Goal: Book appointment/travel/reservation

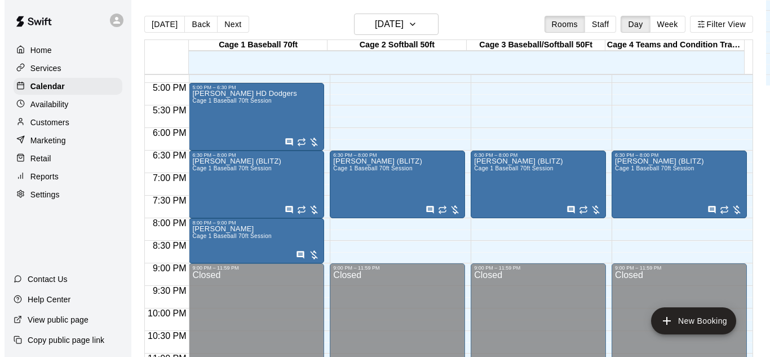
scroll to position [732, 0]
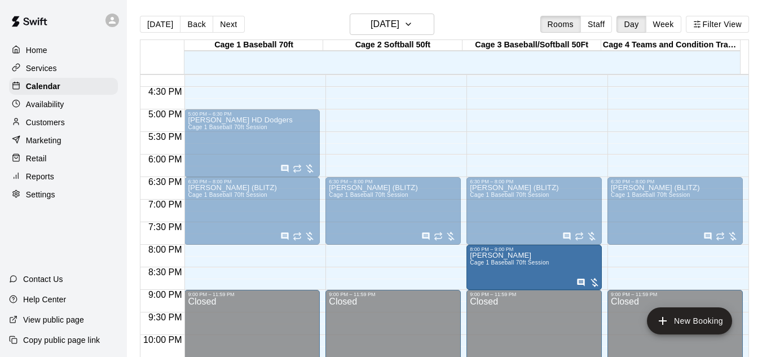
drag, startPoint x: 241, startPoint y: 266, endPoint x: 502, endPoint y: 266, distance: 260.5
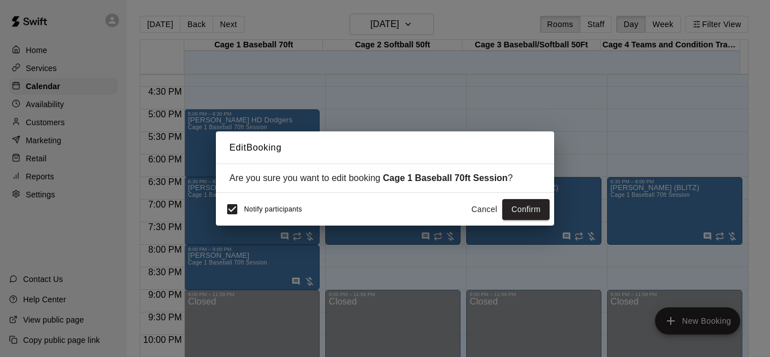
click at [513, 208] on button "Confirm" at bounding box center [525, 209] width 47 height 21
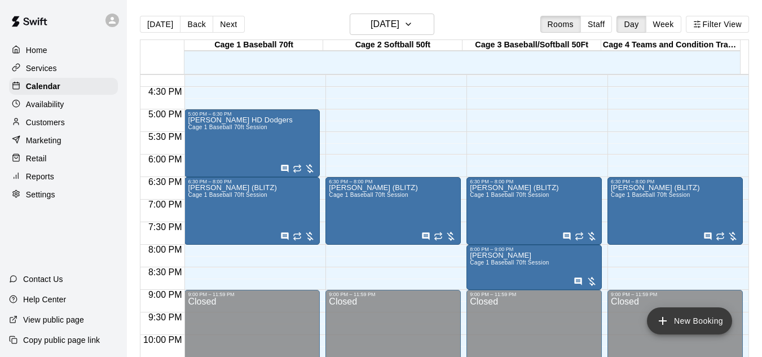
click at [691, 324] on button "New Booking" at bounding box center [689, 320] width 85 height 27
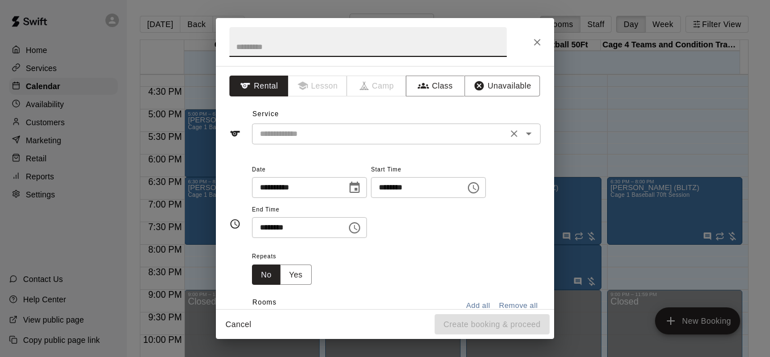
click at [525, 135] on icon "Open" at bounding box center [529, 134] width 14 height 14
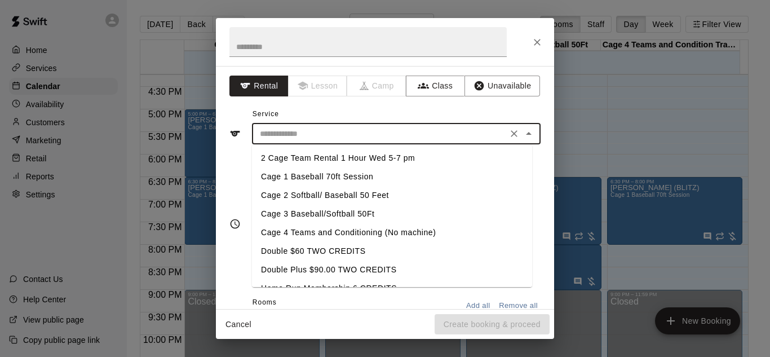
click at [323, 176] on li "Cage 1 Baseball 70ft Session" at bounding box center [392, 176] width 280 height 19
type input "**********"
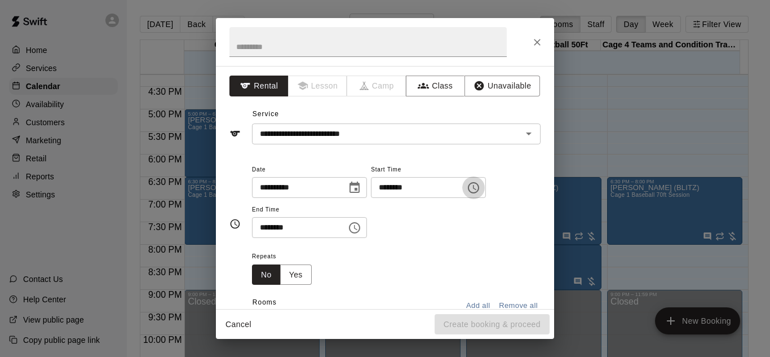
click at [479, 189] on icon "Choose time, selected time is 2:00 PM" at bounding box center [473, 187] width 11 height 11
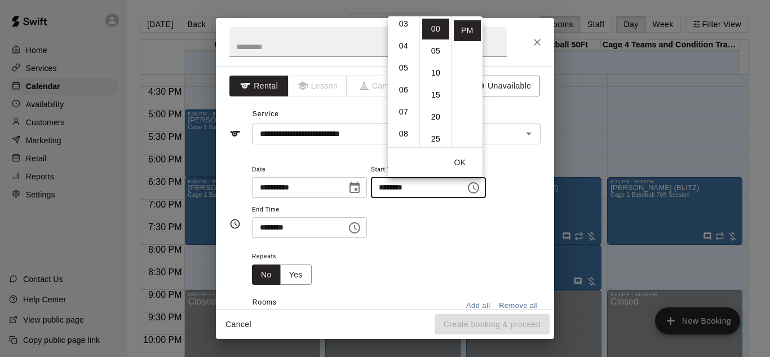
scroll to position [113, 0]
click at [403, 90] on li "08" at bounding box center [403, 92] width 27 height 21
type input "********"
click at [459, 163] on button "OK" at bounding box center [460, 162] width 36 height 21
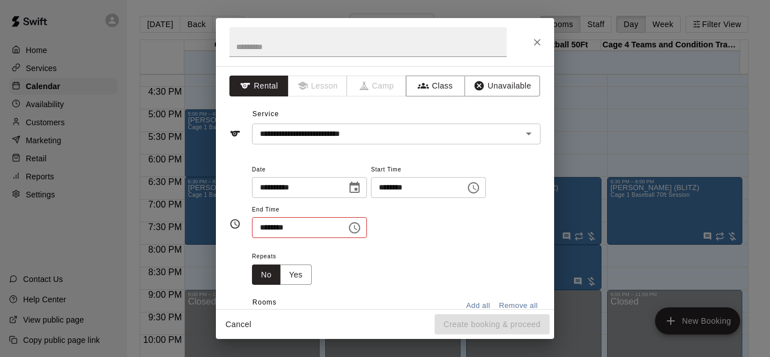
click at [361, 226] on icon "Choose time, selected time is 2:30 PM" at bounding box center [355, 228] width 14 height 14
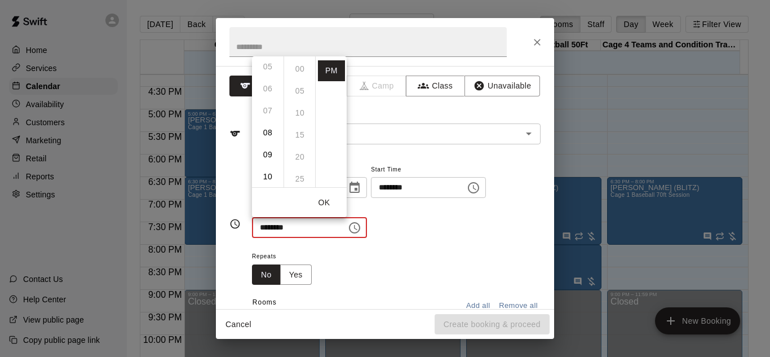
scroll to position [113, 0]
click at [267, 153] on li "09" at bounding box center [267, 154] width 27 height 21
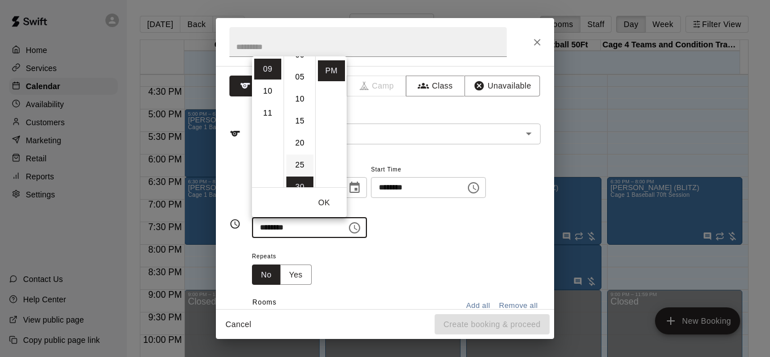
scroll to position [0, 0]
click at [297, 61] on li "00" at bounding box center [299, 69] width 27 height 21
type input "********"
click at [327, 202] on button "OK" at bounding box center [324, 202] width 36 height 21
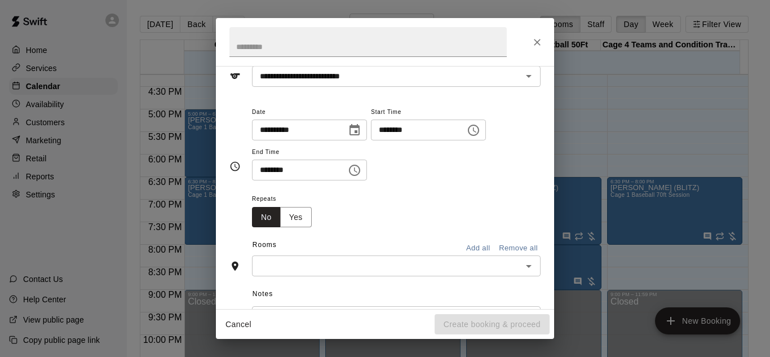
scroll to position [113, 0]
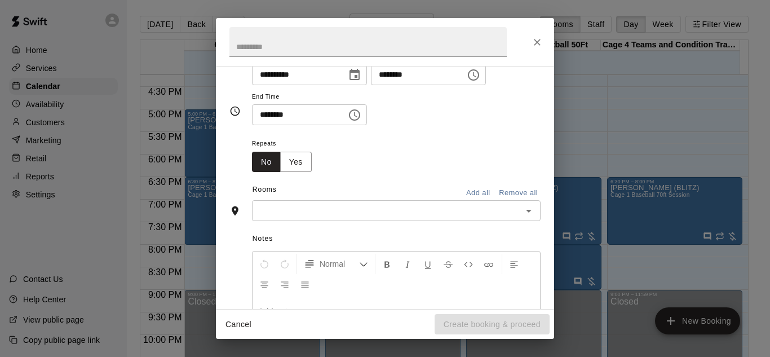
click at [524, 215] on icon "Open" at bounding box center [529, 211] width 14 height 14
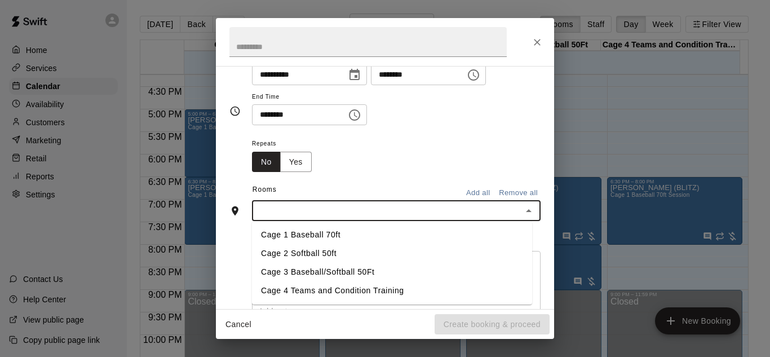
click at [307, 227] on li "Cage 1 Baseball 70ft" at bounding box center [392, 235] width 280 height 19
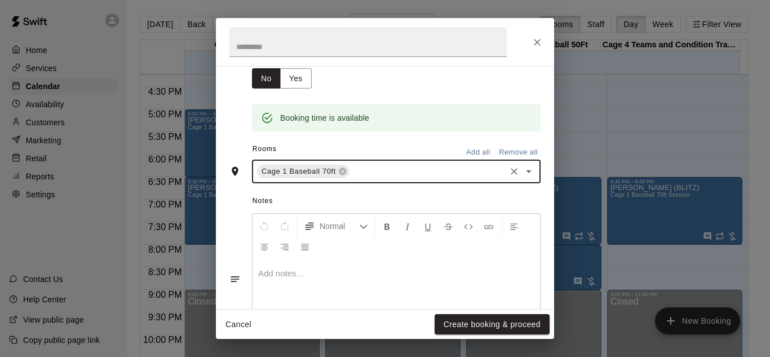
scroll to position [247, 0]
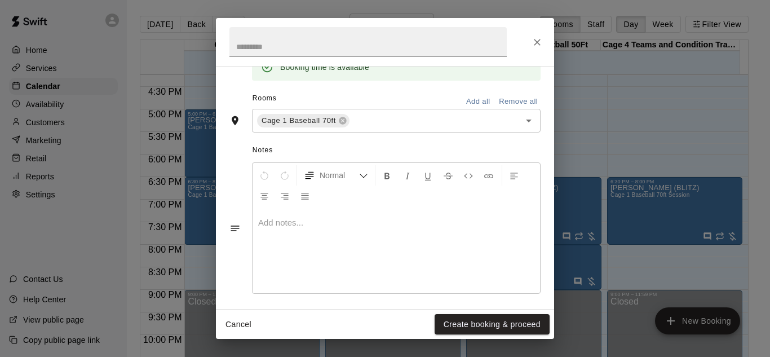
click at [345, 226] on p at bounding box center [396, 222] width 276 height 11
click at [488, 324] on button "Create booking & proceed" at bounding box center [492, 324] width 115 height 21
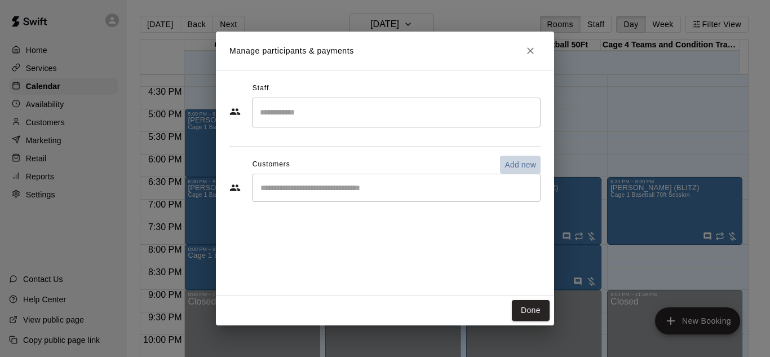
click at [532, 162] on p "Add new" at bounding box center [521, 164] width 32 height 11
select select "**"
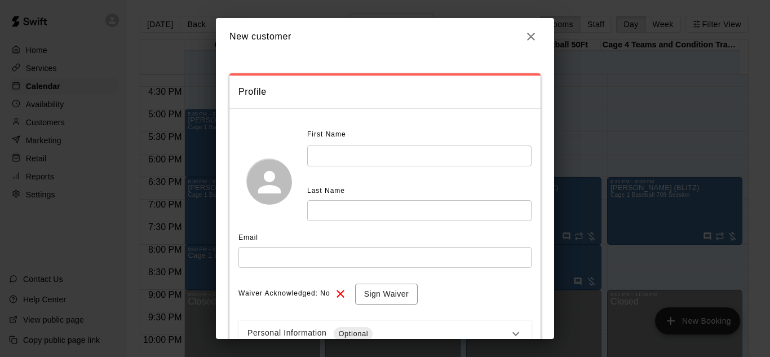
click at [356, 156] on input "text" at bounding box center [419, 155] width 224 height 21
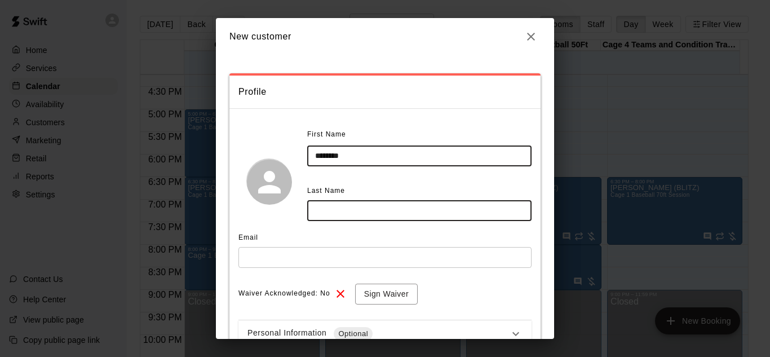
type input "*******"
click at [371, 201] on input "text" at bounding box center [419, 210] width 224 height 21
type input "********"
click at [275, 260] on input "text" at bounding box center [385, 257] width 293 height 21
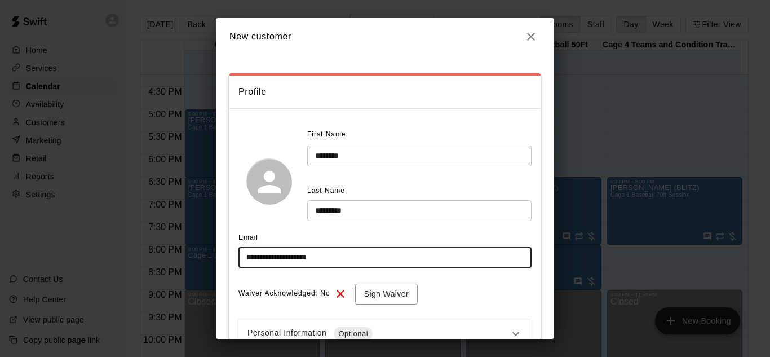
scroll to position [109, 0]
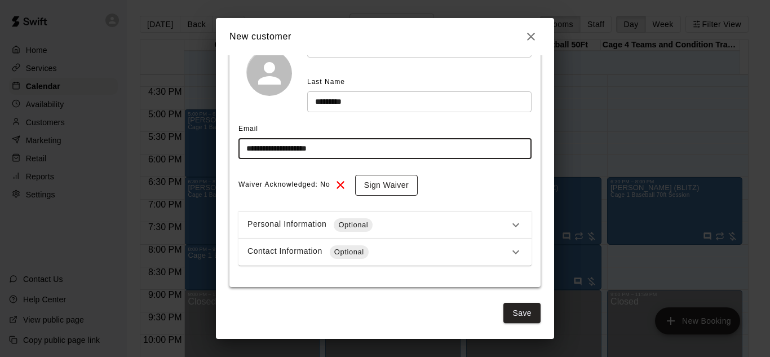
type input "**********"
click at [394, 185] on button "Sign Waiver" at bounding box center [386, 185] width 63 height 21
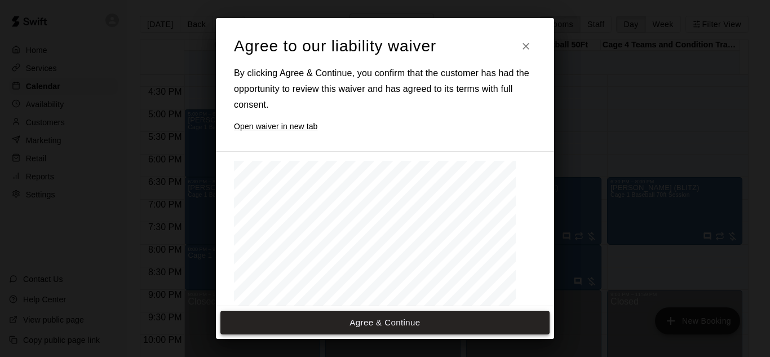
click at [400, 326] on button "Agree & Continue" at bounding box center [384, 323] width 329 height 24
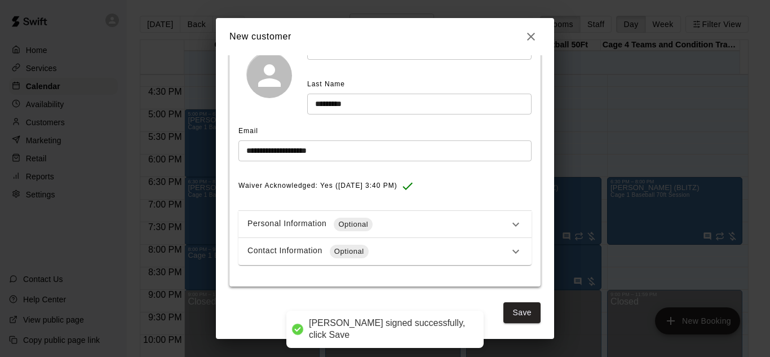
scroll to position [107, 0]
click at [406, 254] on div "Contact Information Optional" at bounding box center [379, 252] width 262 height 14
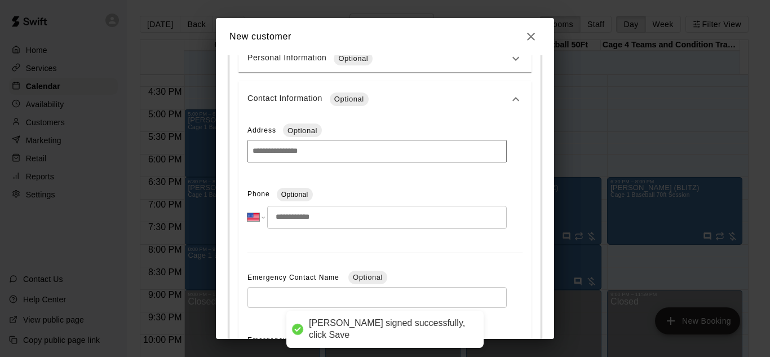
scroll to position [276, 0]
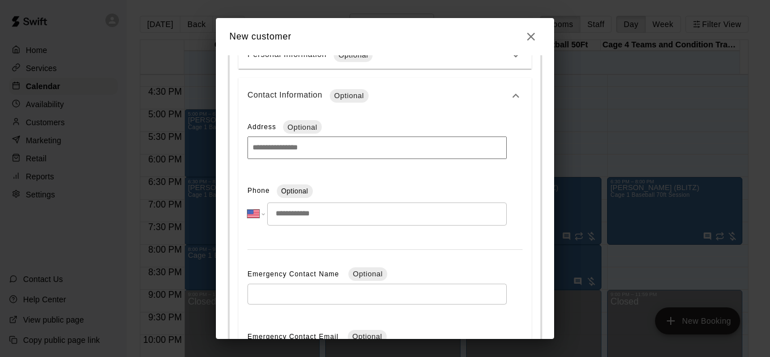
click at [301, 213] on input "tel" at bounding box center [387, 213] width 240 height 23
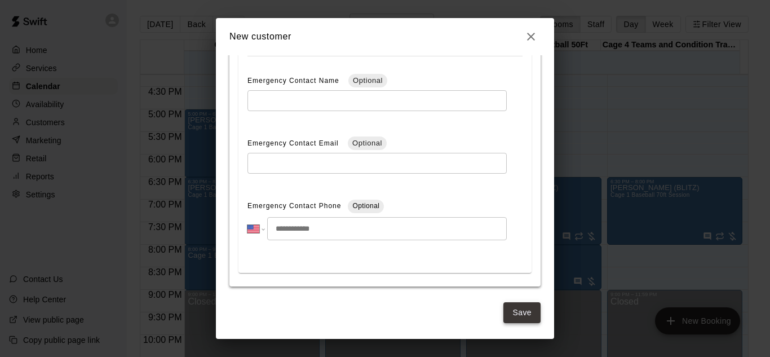
type input "**********"
click at [518, 308] on button "Save" at bounding box center [522, 312] width 37 height 21
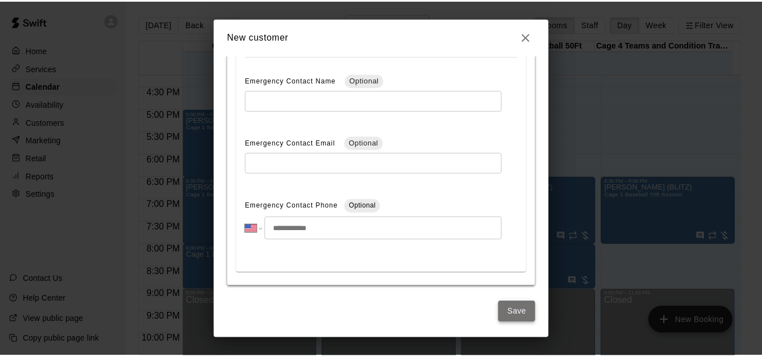
scroll to position [0, 0]
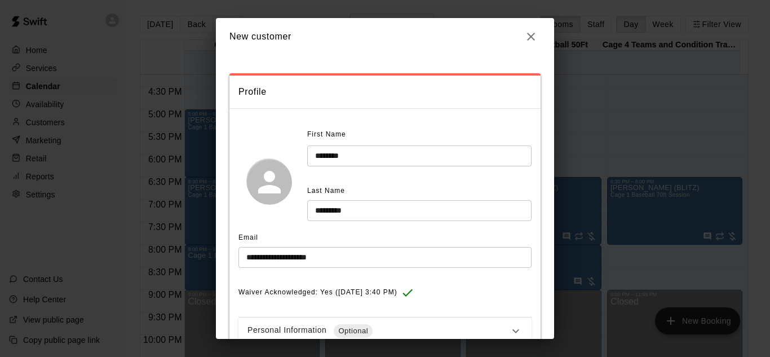
select select "**"
click at [533, 34] on icon "button" at bounding box center [531, 37] width 8 height 8
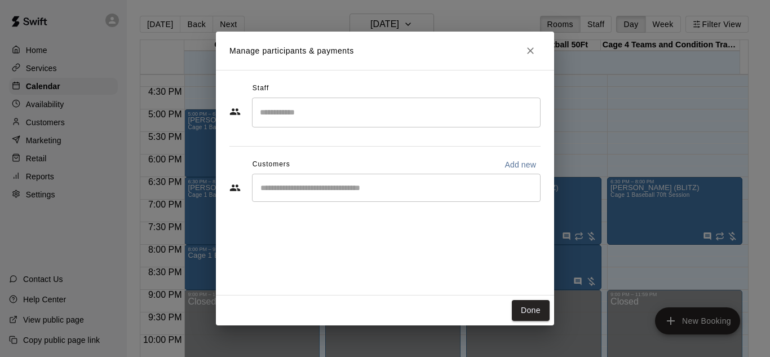
click at [341, 191] on input "Start typing to search customers..." at bounding box center [396, 187] width 279 height 11
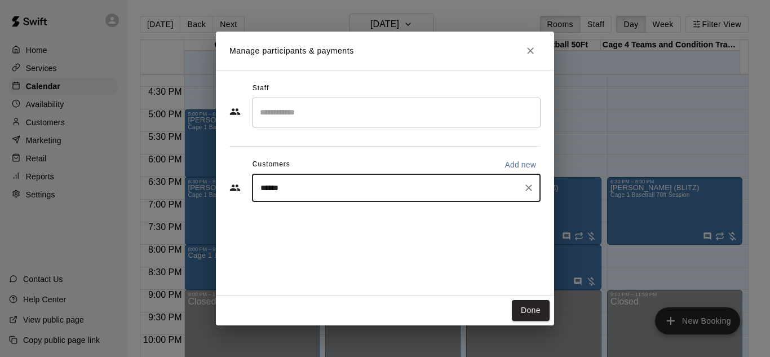
type input "*******"
click at [348, 224] on span "[EMAIL_ADDRESS][DOMAIN_NAME]" at bounding box center [344, 226] width 121 height 8
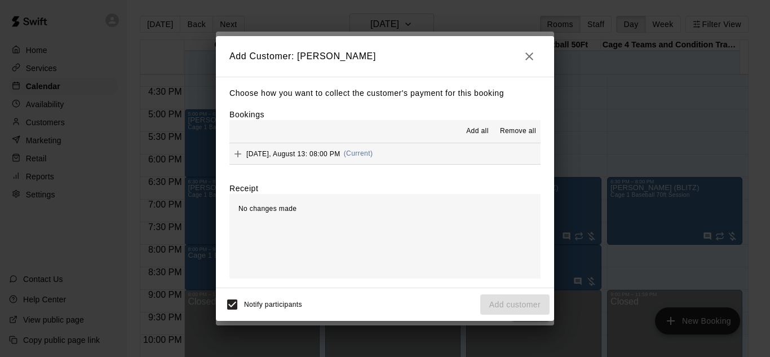
click at [475, 132] on span "Add all" at bounding box center [477, 131] width 23 height 11
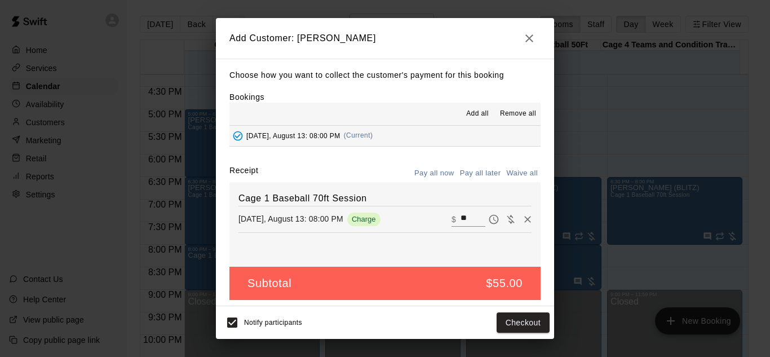
click at [471, 173] on button "Pay all later" at bounding box center [480, 173] width 47 height 17
click at [517, 322] on button "Add customer" at bounding box center [514, 322] width 69 height 21
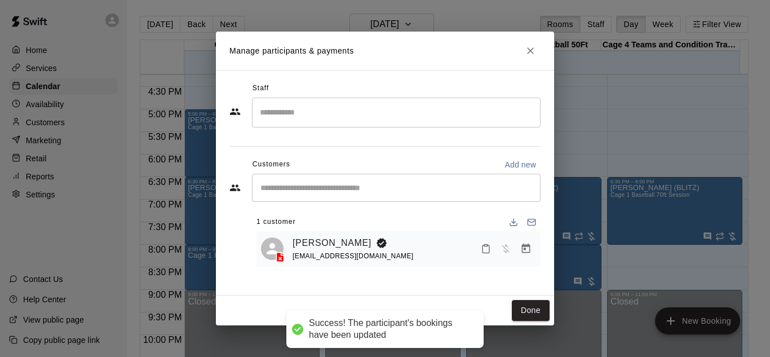
click at [346, 256] on span "[EMAIL_ADDRESS][DOMAIN_NAME]" at bounding box center [353, 256] width 121 height 8
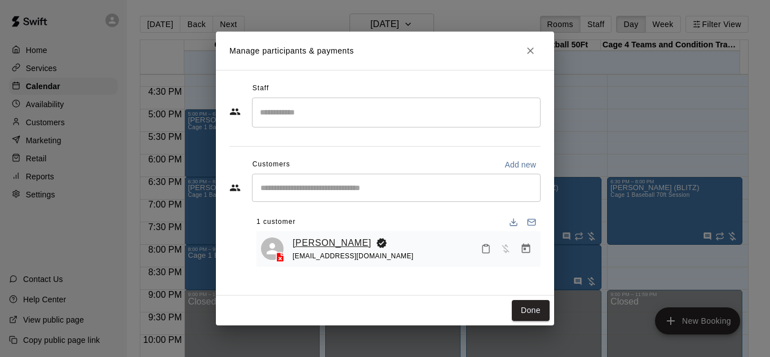
click at [334, 241] on link "[PERSON_NAME]" at bounding box center [332, 243] width 79 height 15
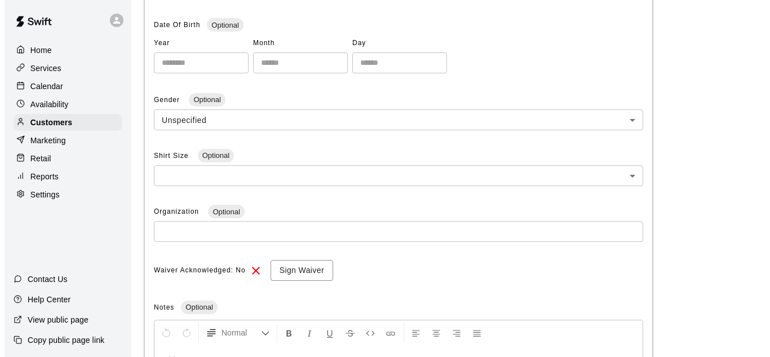
scroll to position [395, 0]
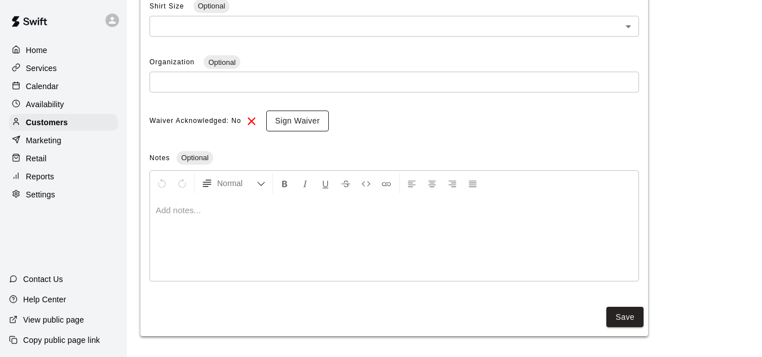
click at [303, 118] on button "Sign Waiver" at bounding box center [297, 121] width 63 height 21
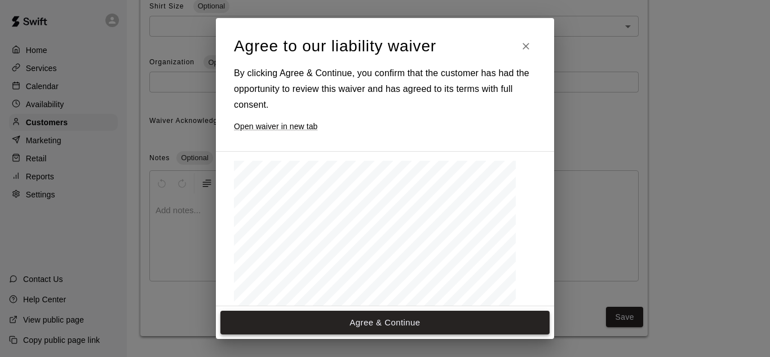
click at [398, 324] on button "Agree & Continue" at bounding box center [384, 323] width 329 height 24
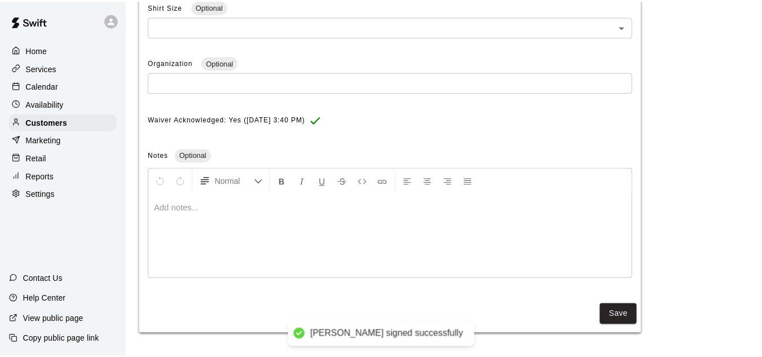
scroll to position [394, 0]
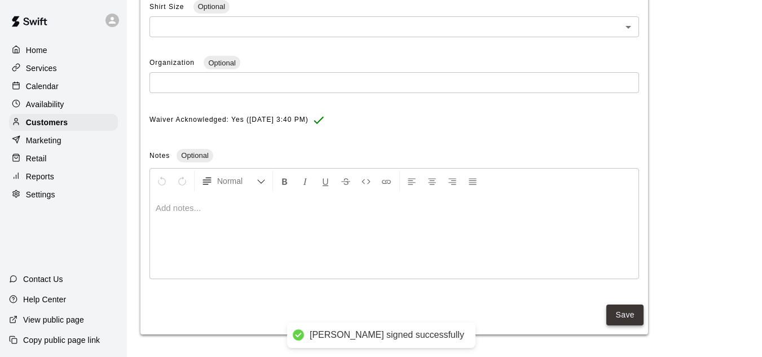
click at [629, 315] on button "Save" at bounding box center [624, 315] width 37 height 21
click at [623, 314] on button "Save" at bounding box center [624, 315] width 37 height 21
click at [67, 93] on div "Calendar" at bounding box center [63, 86] width 109 height 17
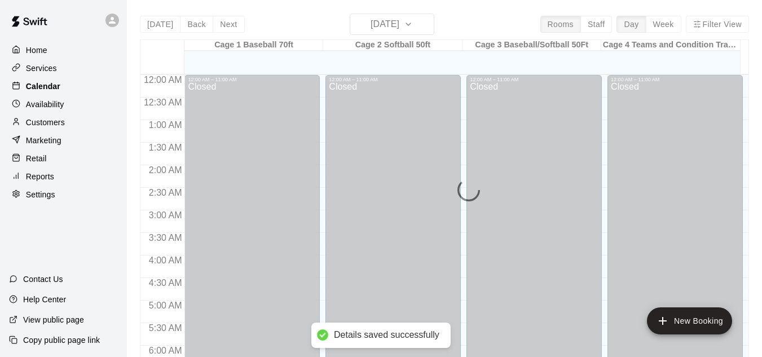
scroll to position [708, 0]
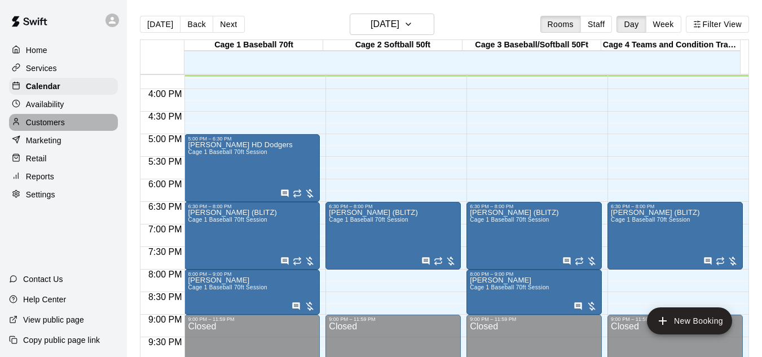
click at [62, 123] on p "Customers" at bounding box center [45, 122] width 39 height 11
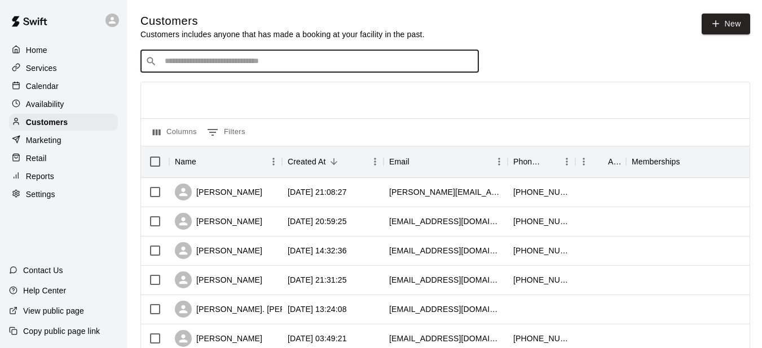
click at [240, 67] on input "Search customers by name or email" at bounding box center [317, 61] width 312 height 11
type input "*****"
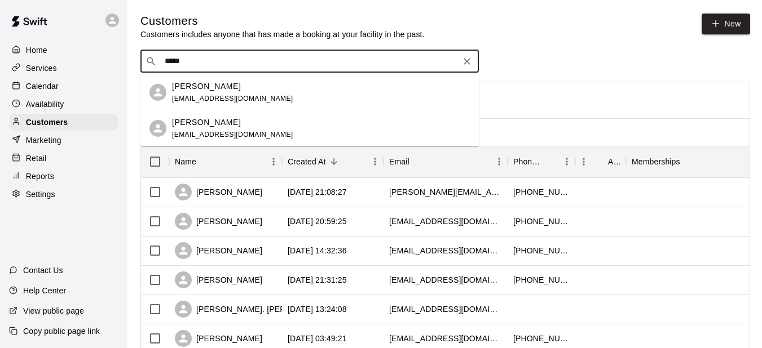
click at [254, 90] on div "[PERSON_NAME] [EMAIL_ADDRESS][DOMAIN_NAME]" at bounding box center [321, 93] width 298 height 24
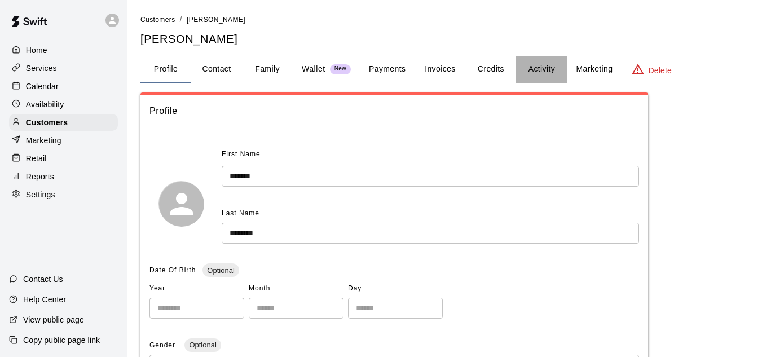
click at [536, 72] on button "Activity" at bounding box center [541, 69] width 51 height 27
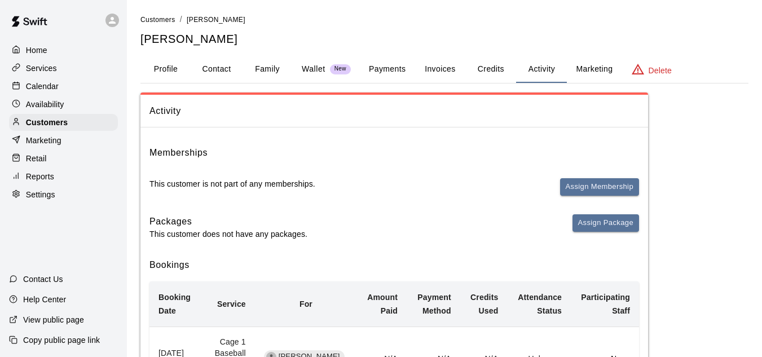
click at [47, 57] on div "Home" at bounding box center [63, 50] width 109 height 17
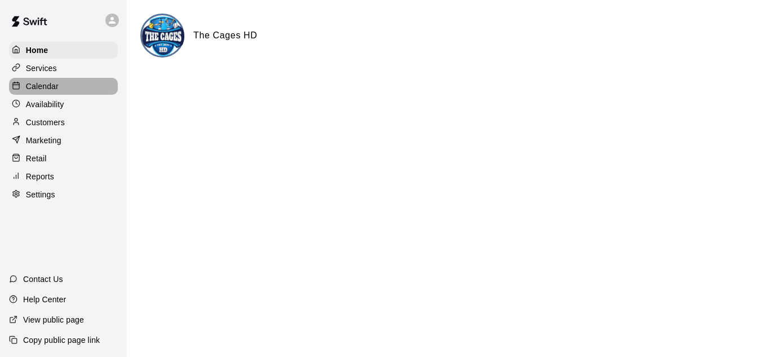
click at [50, 92] on p "Calendar" at bounding box center [42, 86] width 33 height 11
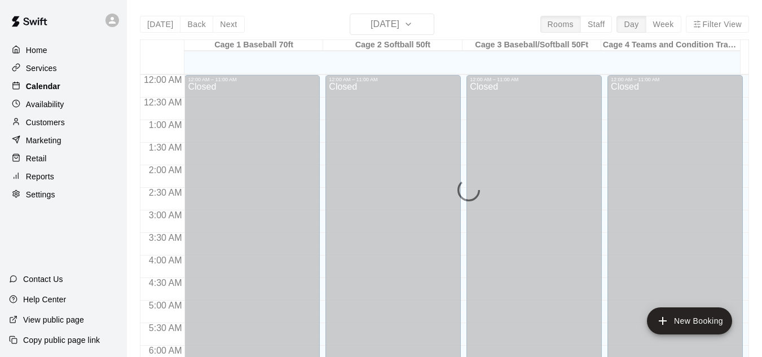
scroll to position [709, 0]
